Goal: Transaction & Acquisition: Purchase product/service

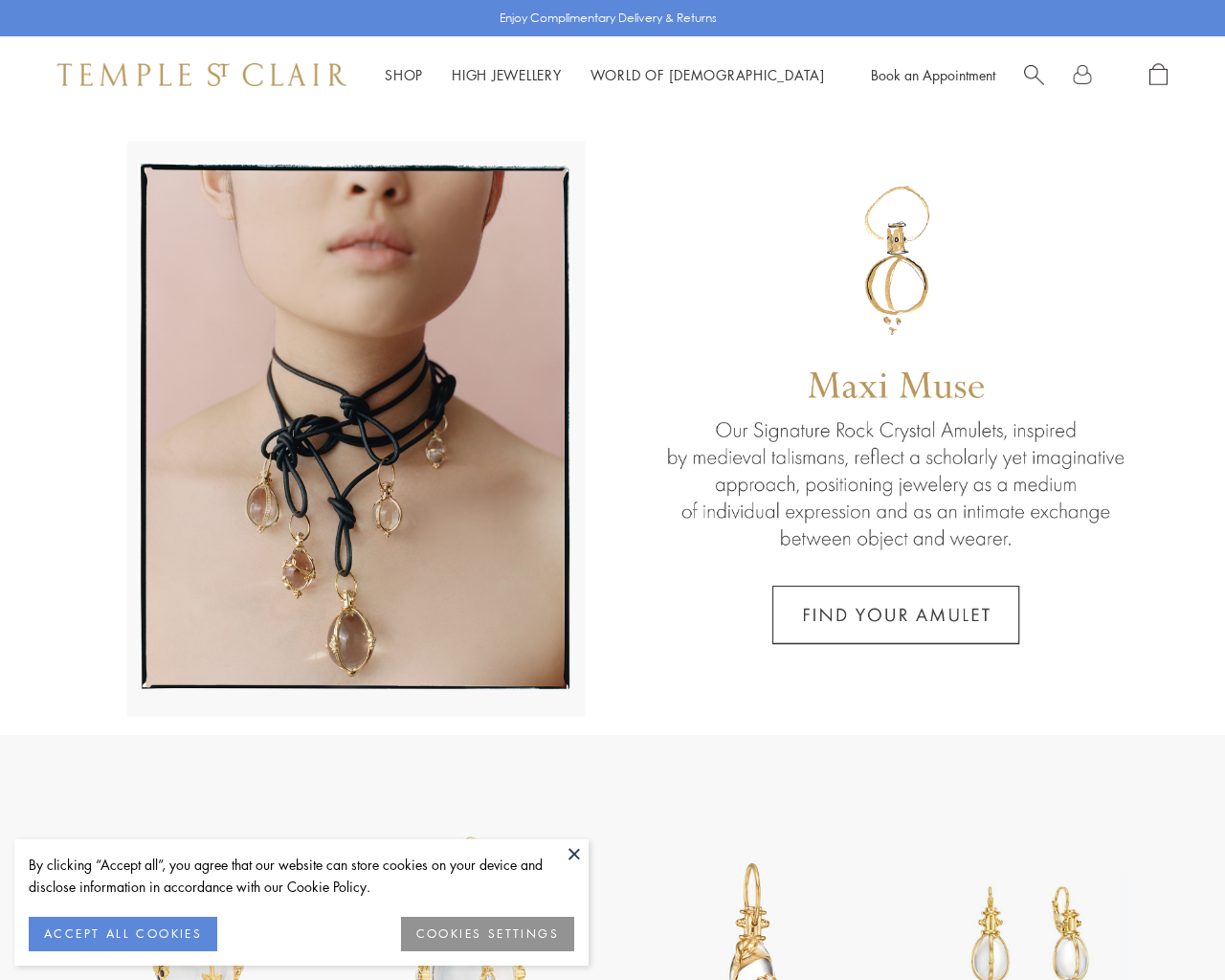
click at [493, 930] on button "COOKIES SETTINGS" at bounding box center [487, 934] width 173 height 35
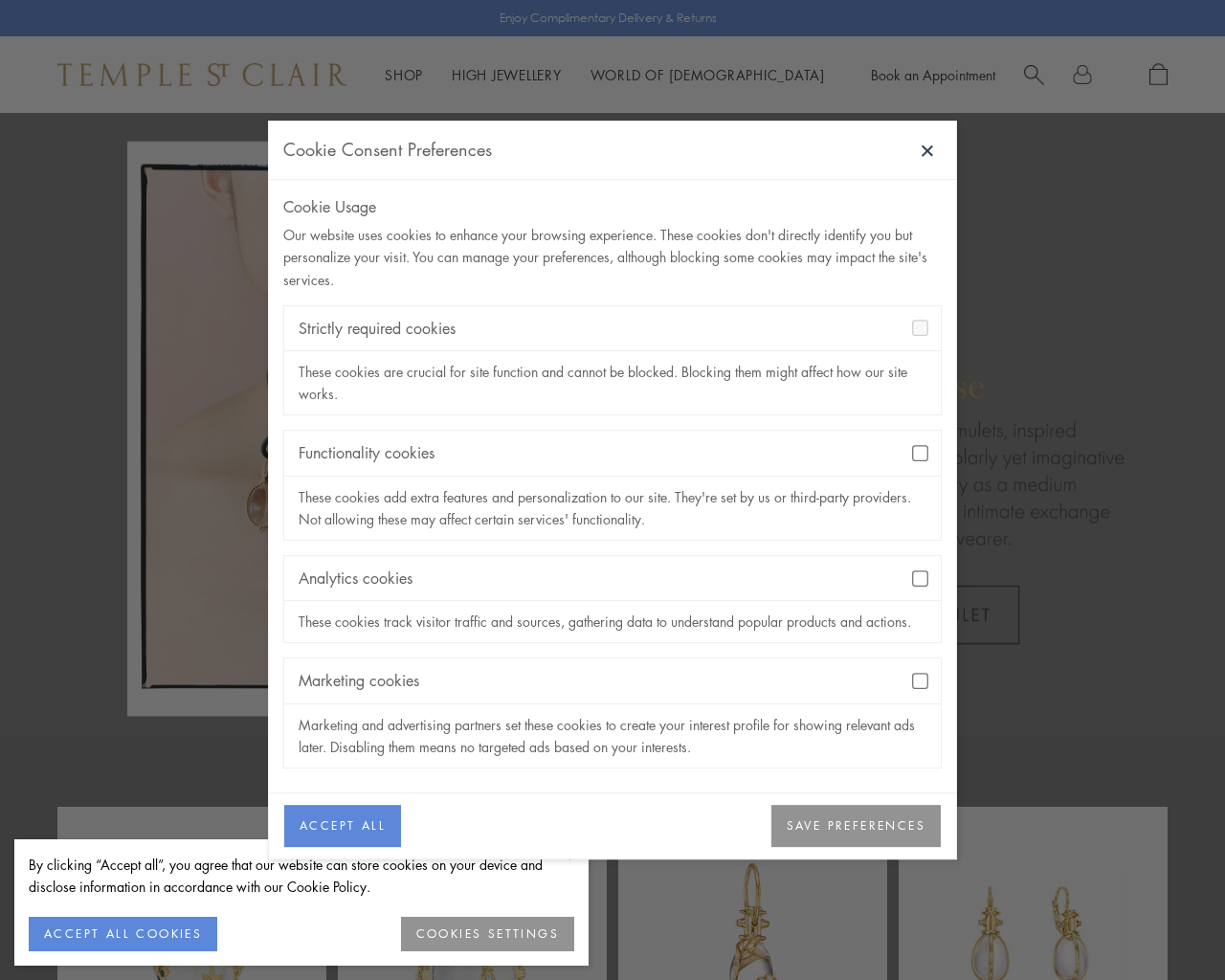
click at [858, 836] on button "SAVE PREFERENCES" at bounding box center [856, 825] width 169 height 42
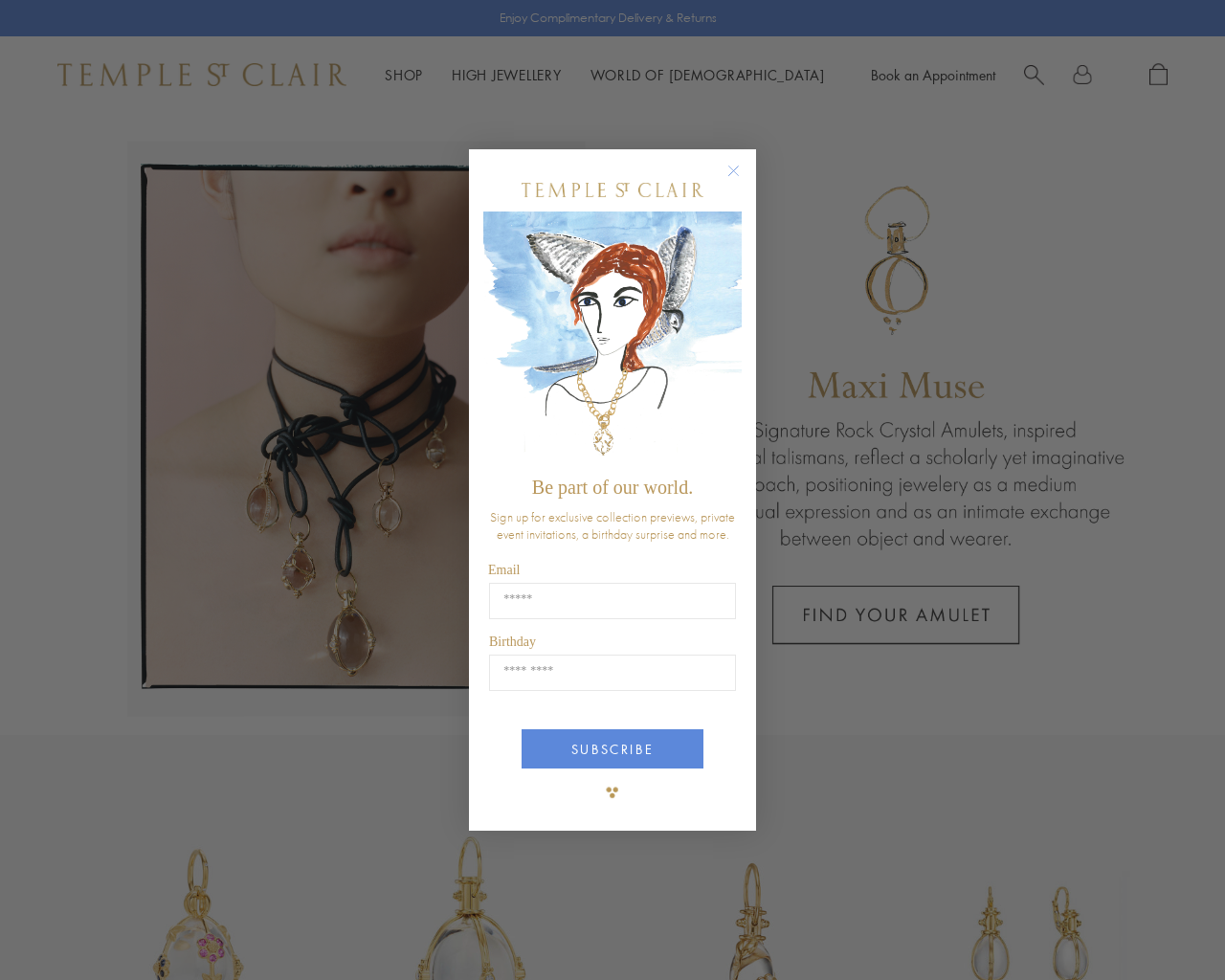
click at [741, 168] on circle "Close dialog" at bounding box center [733, 171] width 23 height 23
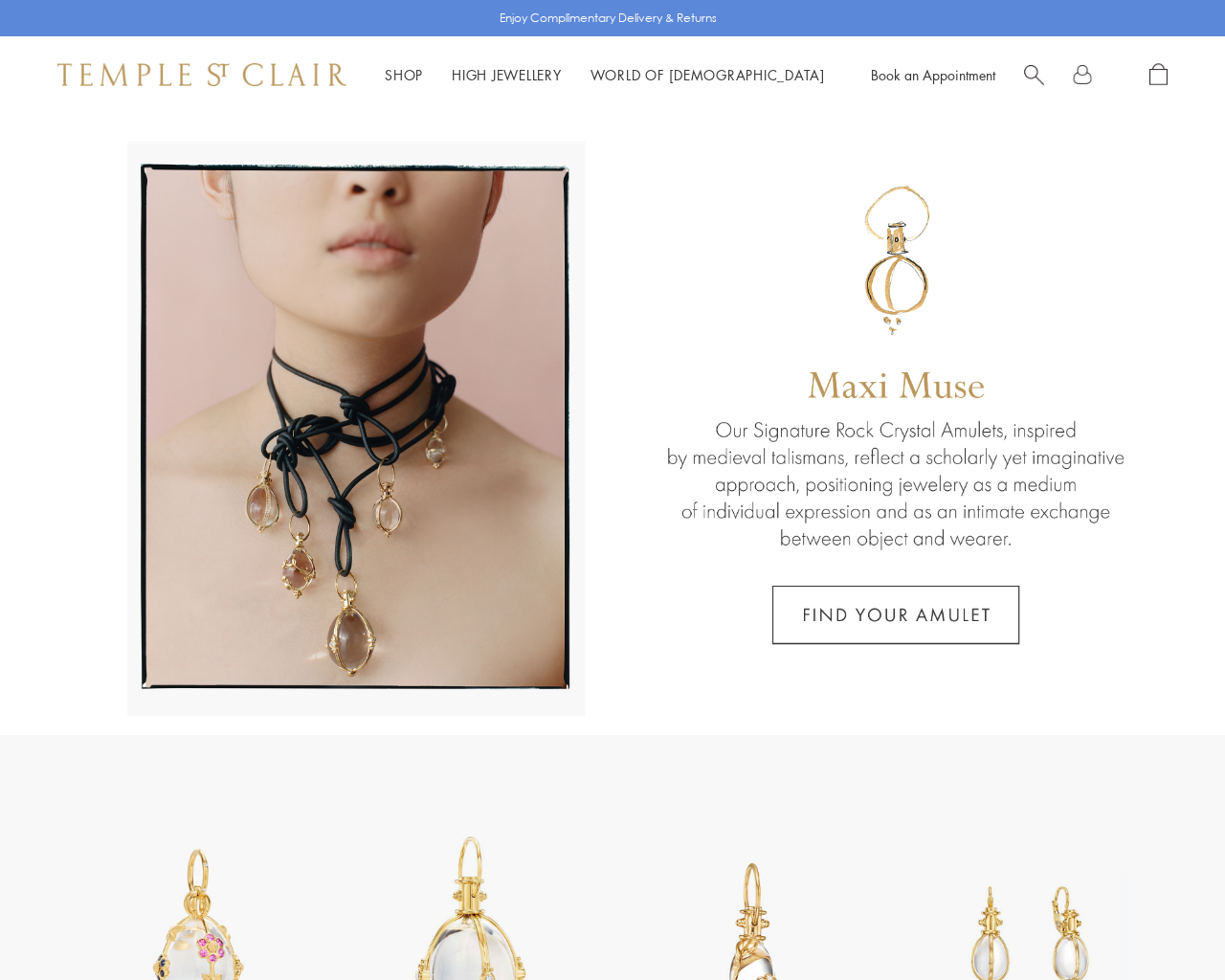
click at [522, 75] on link "High Jewellery High Jewellery" at bounding box center [506, 74] width 110 height 19
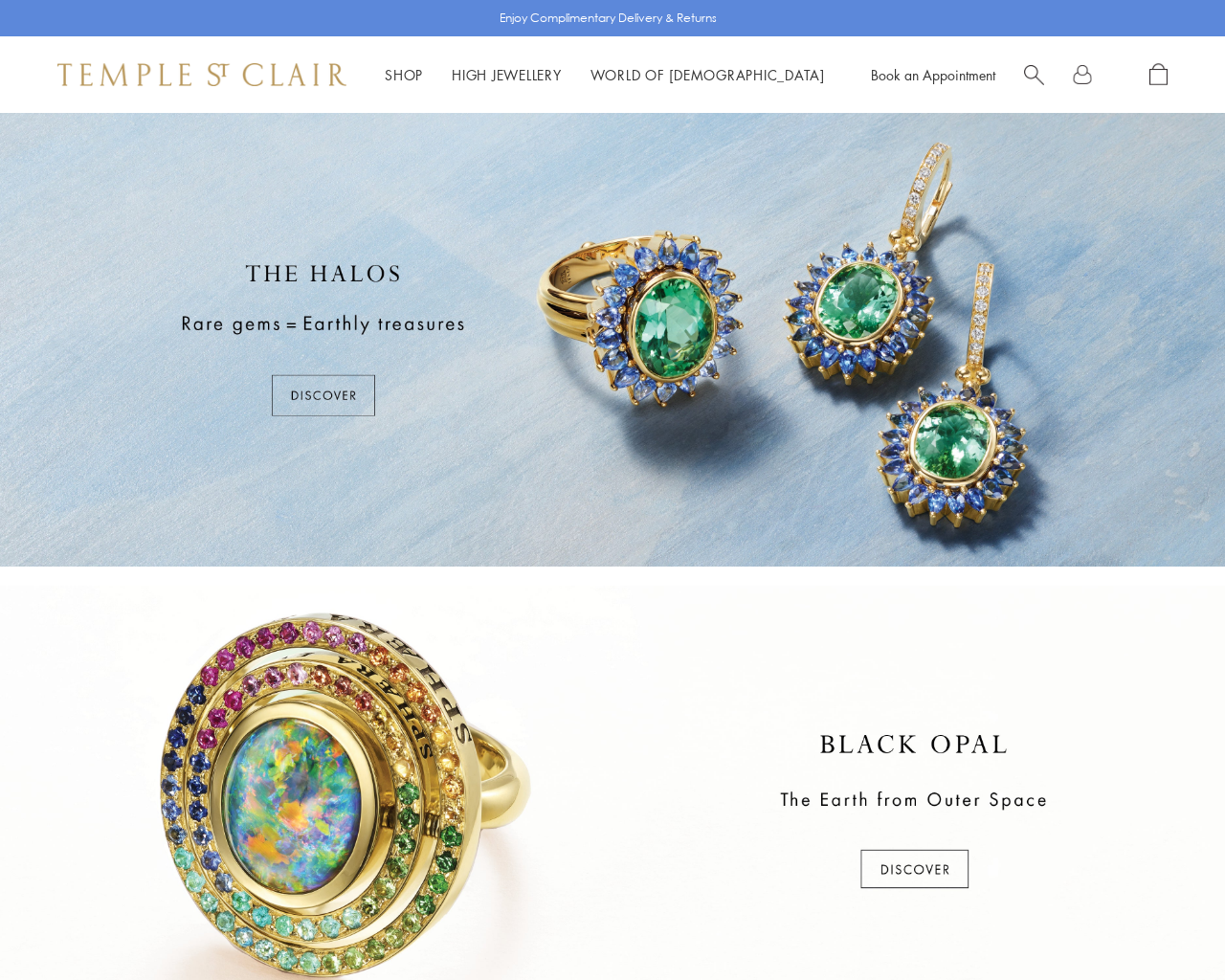
click at [322, 395] on div at bounding box center [612, 339] width 1225 height 453
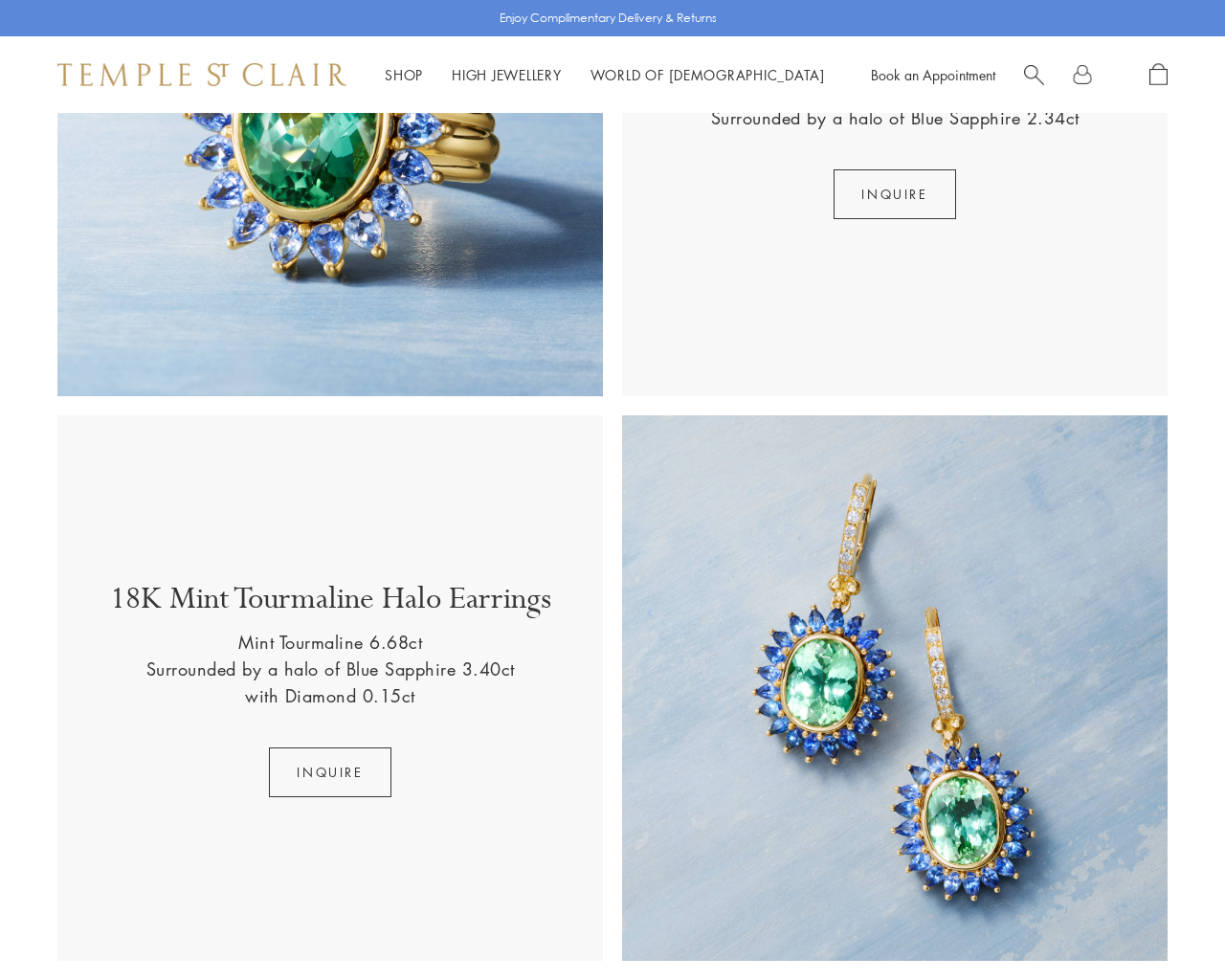
scroll to position [1470, 0]
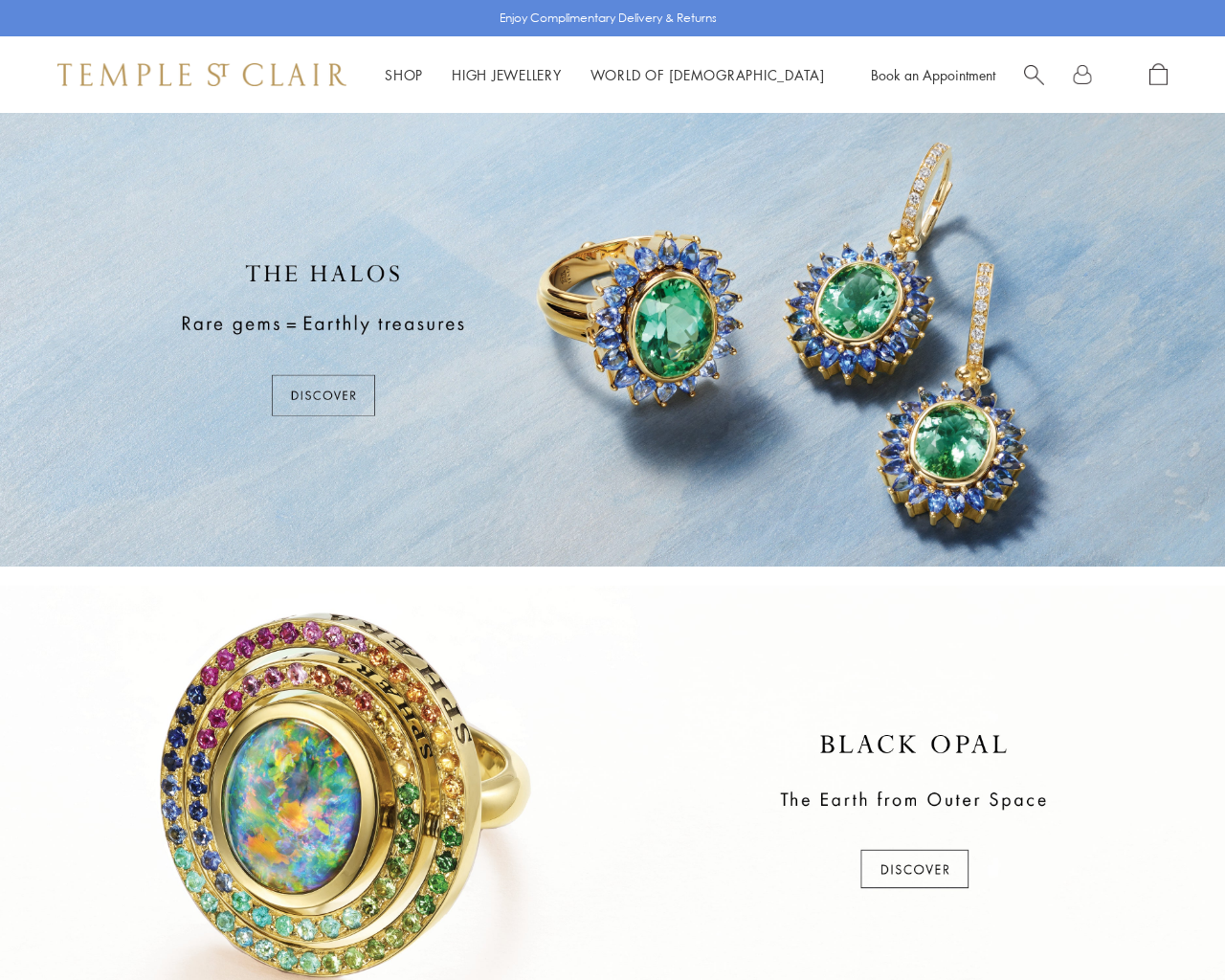
click at [406, 76] on link "Shop Shop" at bounding box center [403, 74] width 39 height 19
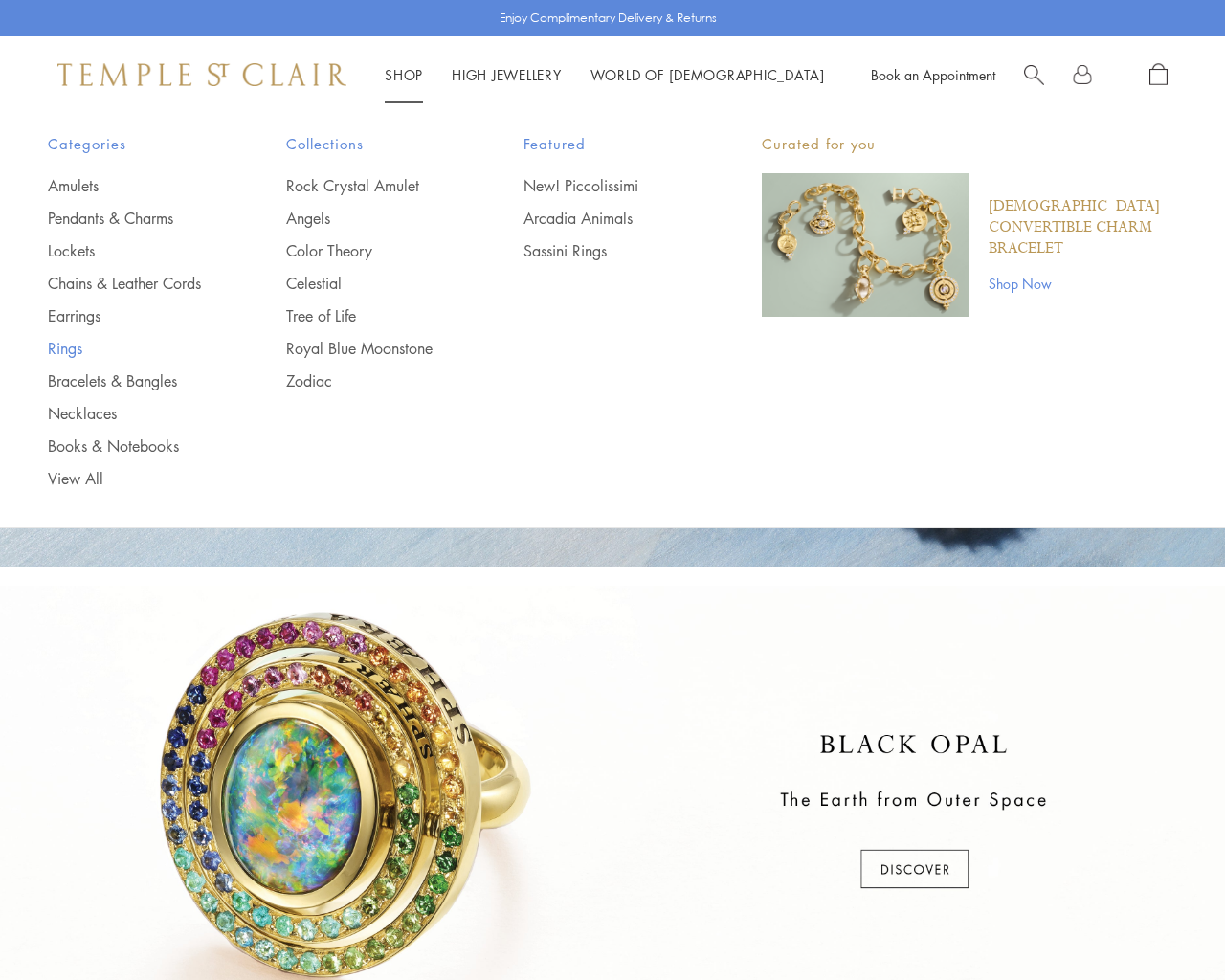
click at [70, 359] on link "Rings" at bounding box center [128, 348] width 162 height 21
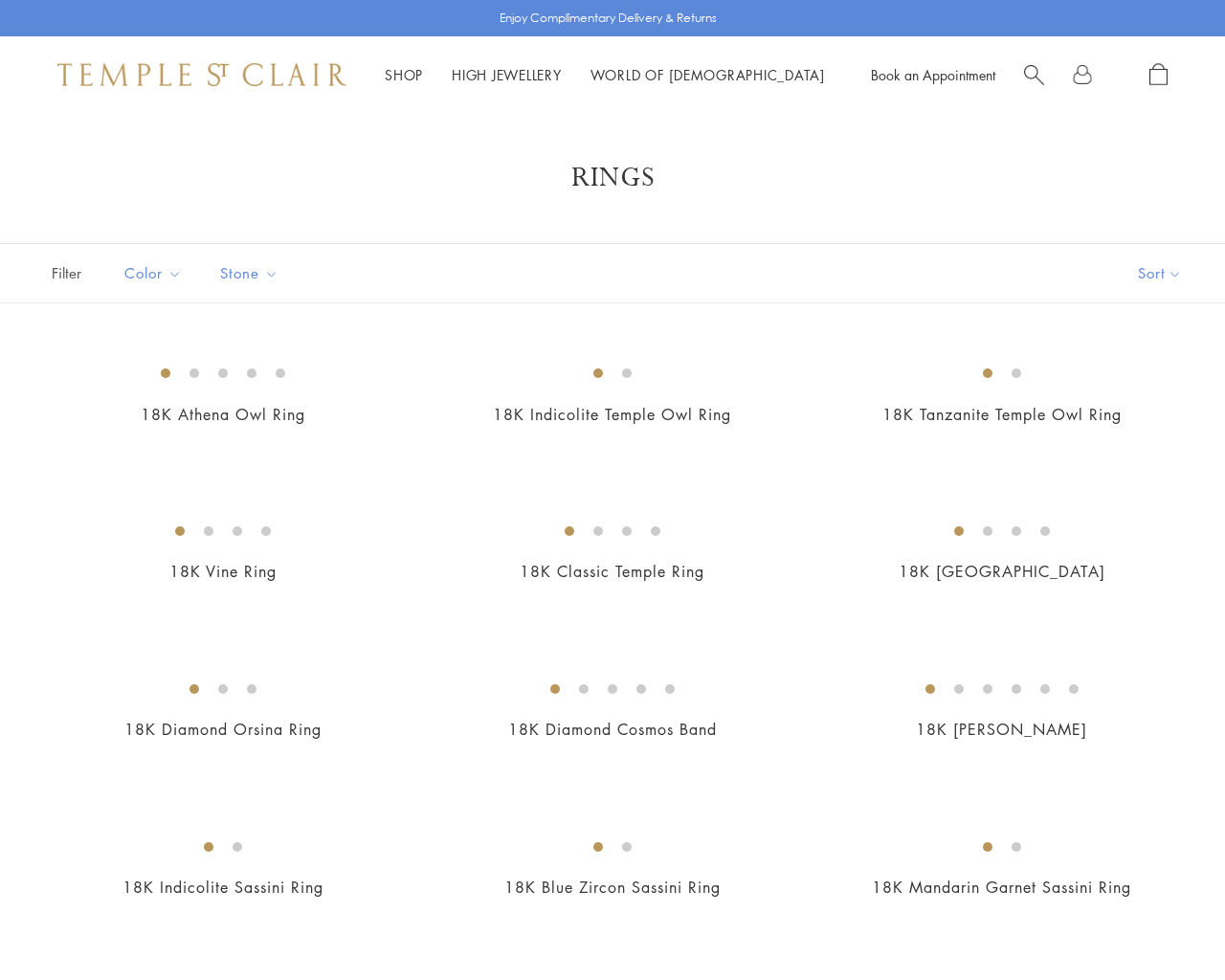
scroll to position [735, 0]
